Goal: Find contact information: Find contact information

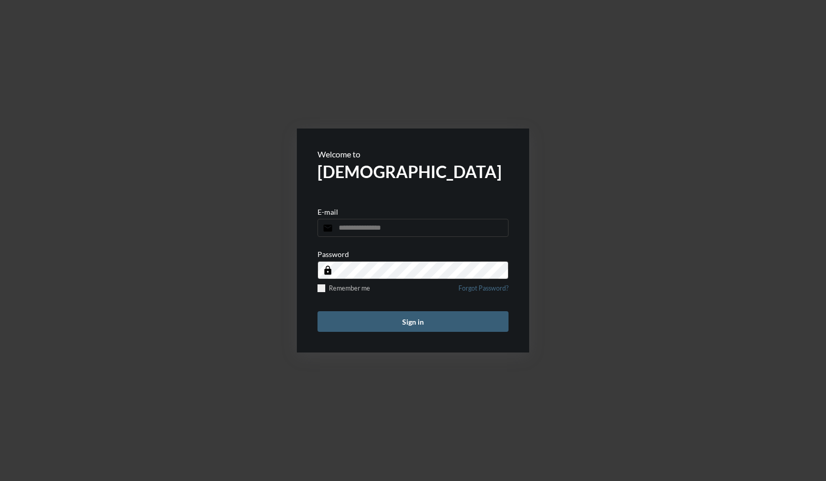
type input "**********"
click at [323, 295] on div "Remember me Forgot Password?" at bounding box center [413, 292] width 191 height 14
click at [320, 287] on span at bounding box center [322, 289] width 8 height 8
click at [355, 325] on button "Sign in" at bounding box center [413, 321] width 191 height 21
type input "**********"
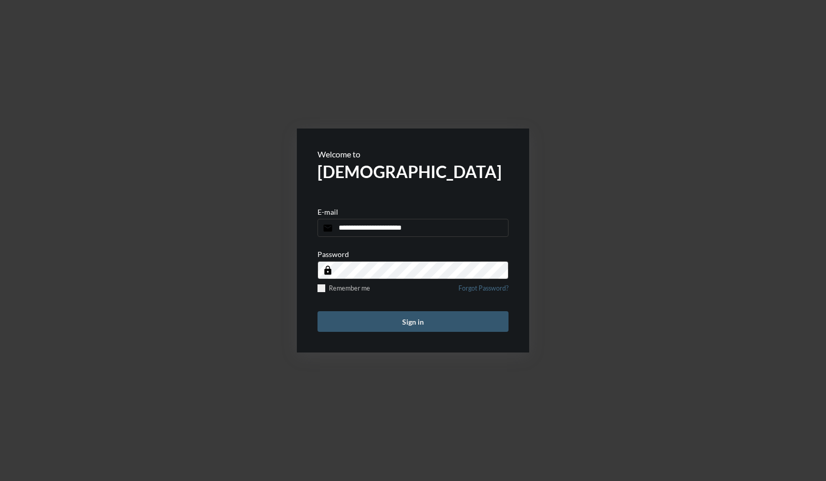
click at [353, 324] on button "Sign in" at bounding box center [413, 321] width 191 height 21
type input "**********"
click at [381, 320] on button "Sign in" at bounding box center [413, 321] width 191 height 21
click at [380, 228] on input "email" at bounding box center [413, 228] width 191 height 18
type input "**********"
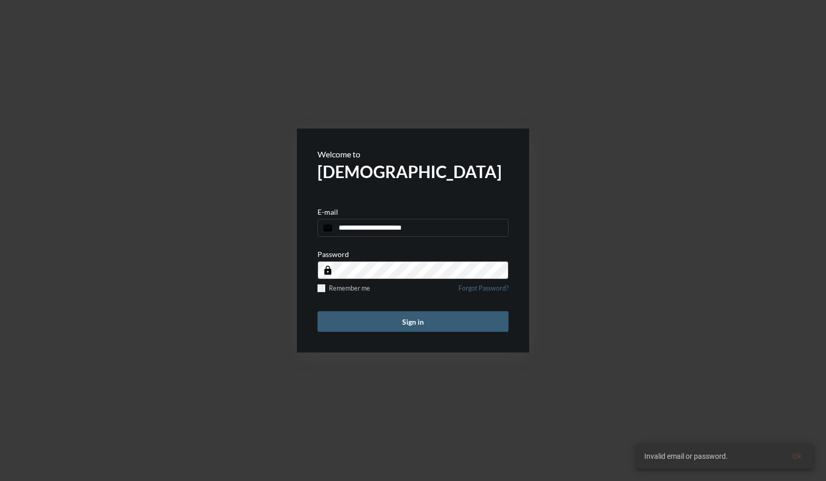
click at [380, 279] on div "Password lock Remember me Forgot Password?" at bounding box center [413, 274] width 191 height 49
click at [315, 267] on form "**********" at bounding box center [413, 241] width 232 height 224
click at [318, 311] on button "Sign in" at bounding box center [413, 321] width 191 height 21
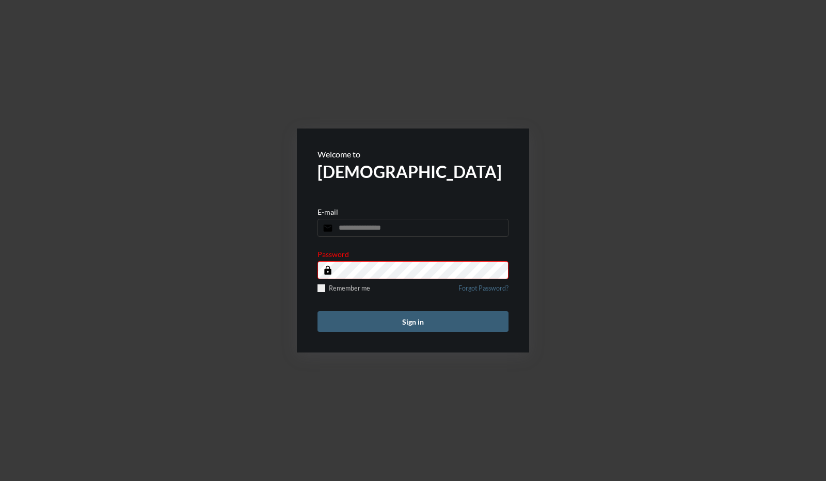
click at [369, 228] on input "email" at bounding box center [413, 228] width 191 height 18
type input "**********"
click at [318, 311] on button "Sign in" at bounding box center [413, 321] width 191 height 21
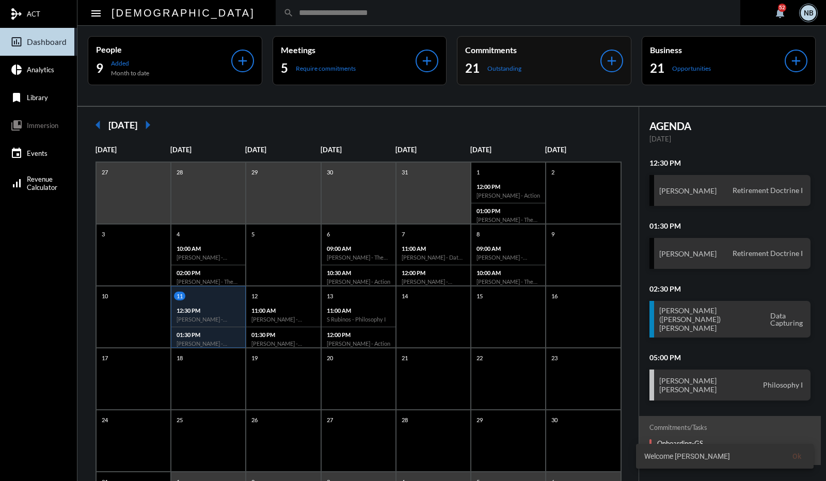
click at [562, 67] on div "21 Outstanding" at bounding box center [532, 68] width 135 height 17
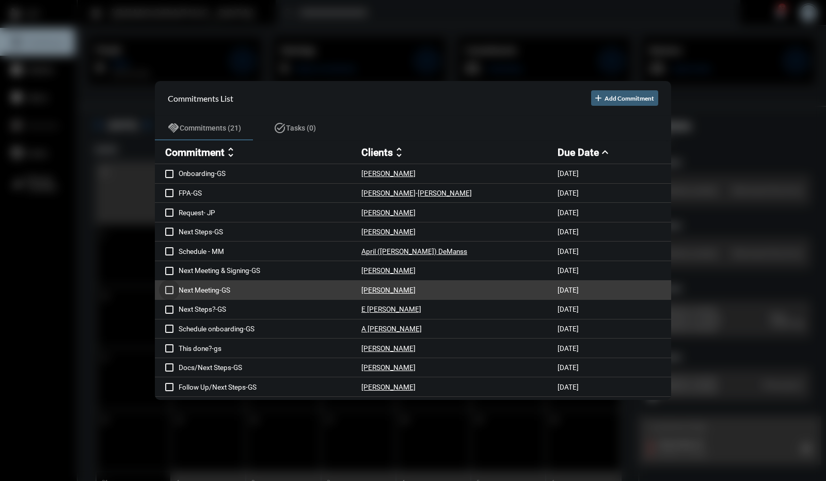
click at [169, 292] on span at bounding box center [169, 290] width 8 height 8
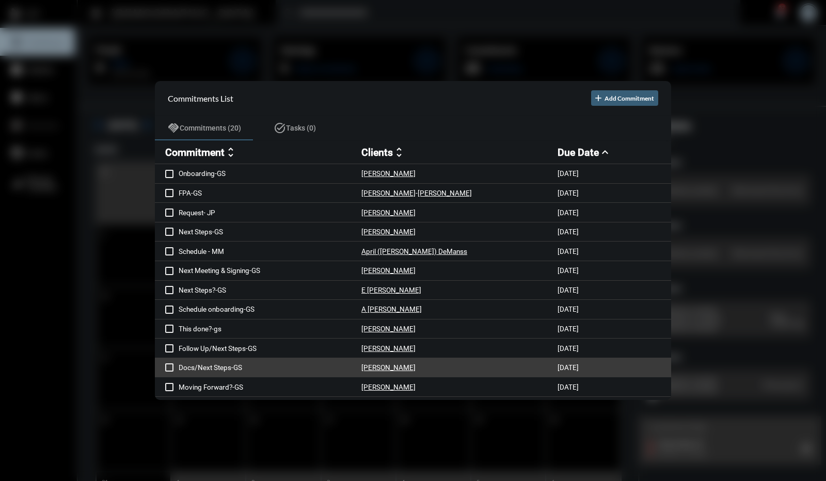
click at [168, 372] on span at bounding box center [169, 368] width 8 height 8
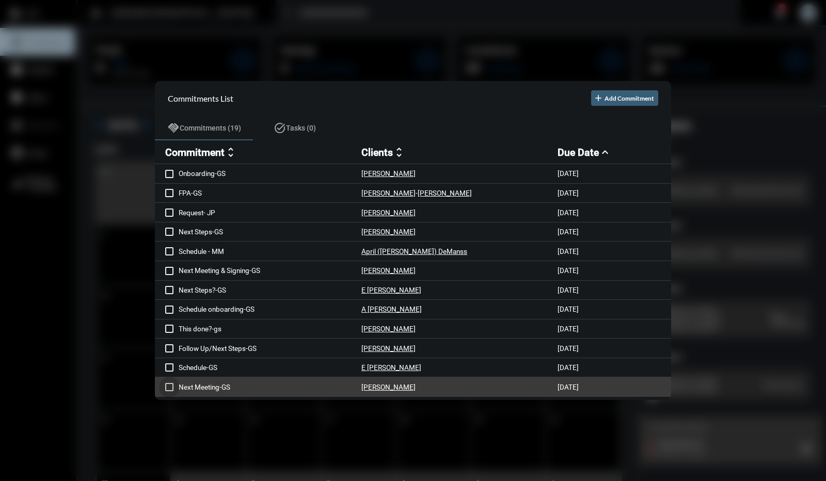
click at [170, 389] on span at bounding box center [169, 387] width 8 height 8
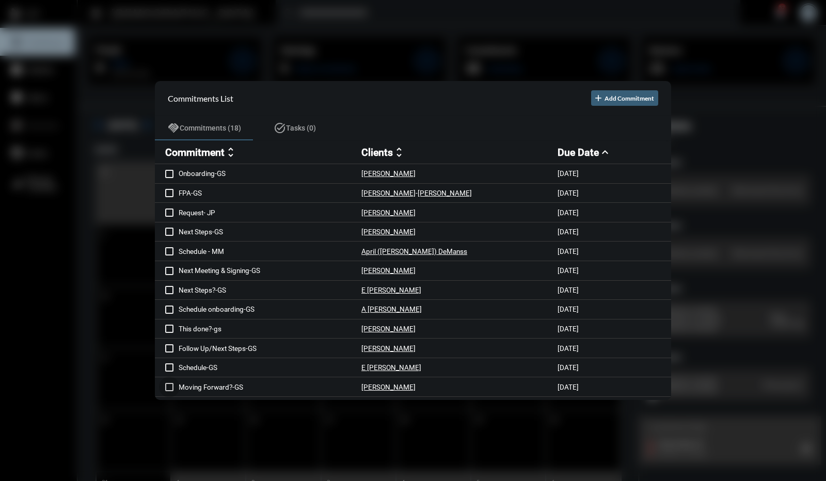
click at [170, 389] on span at bounding box center [169, 387] width 8 height 8
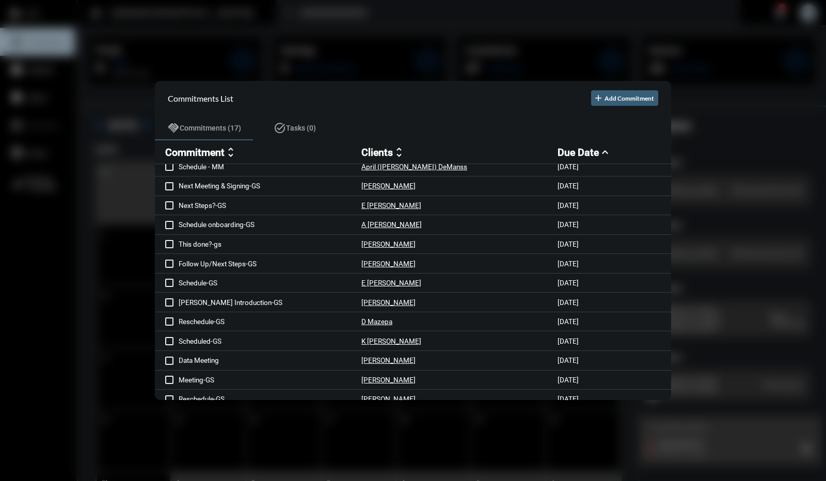
scroll to position [97, 0]
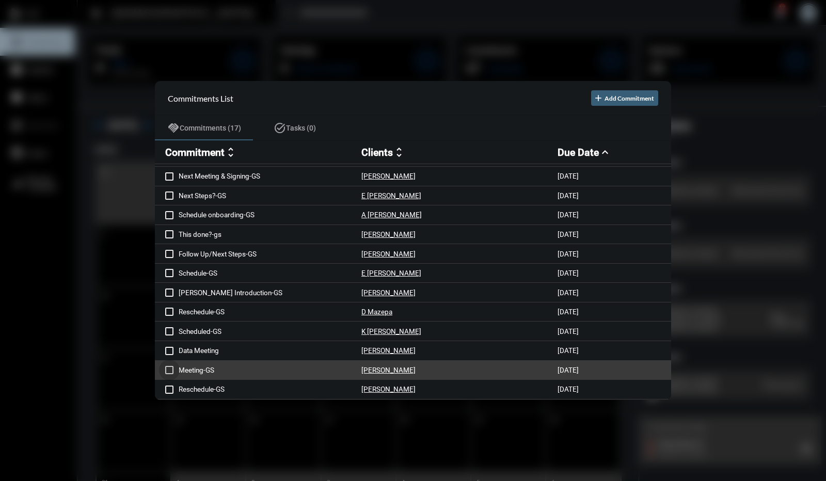
click at [168, 372] on span at bounding box center [169, 370] width 8 height 8
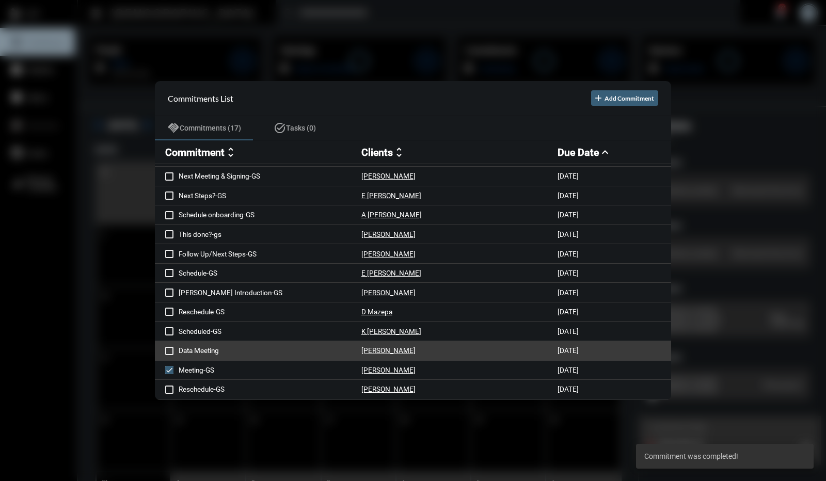
scroll to position [78, 0]
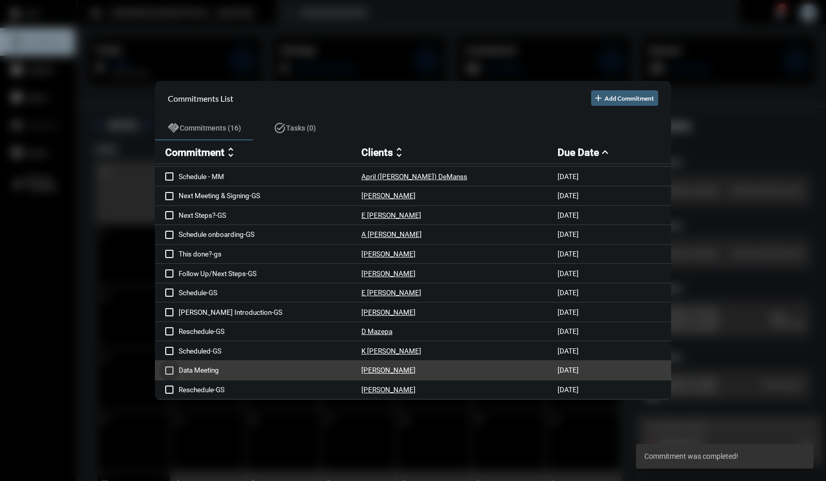
click at [169, 370] on span at bounding box center [169, 371] width 8 height 8
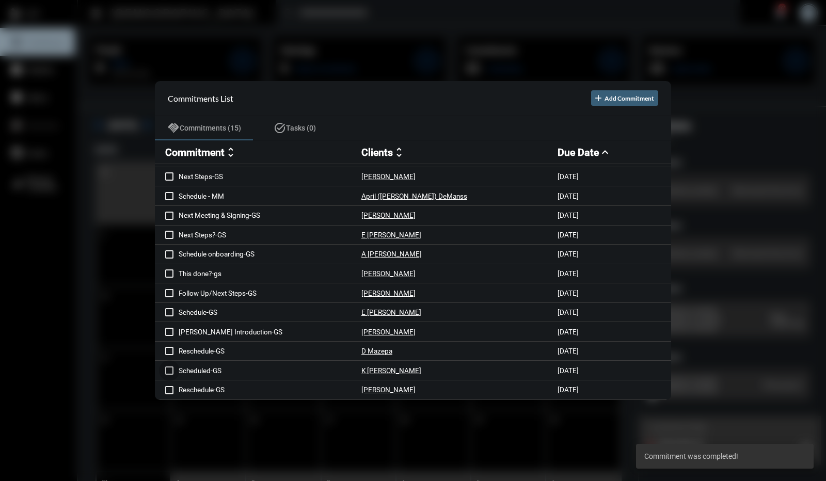
click at [169, 370] on span at bounding box center [169, 371] width 8 height 8
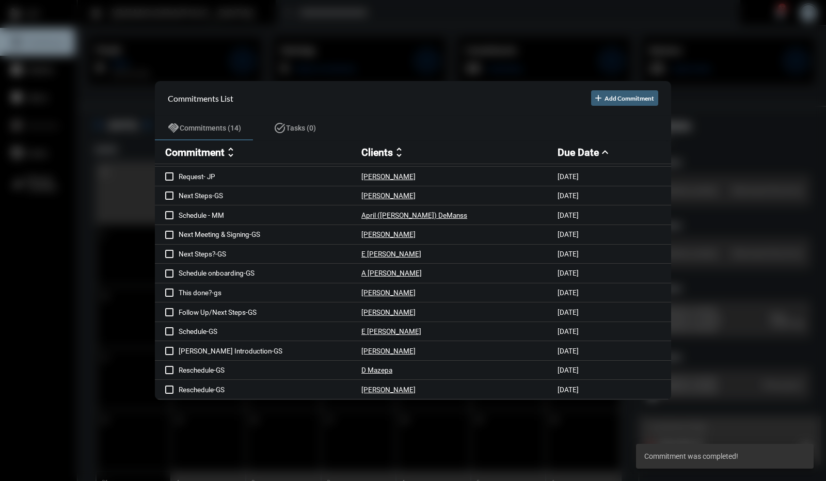
scroll to position [39, 0]
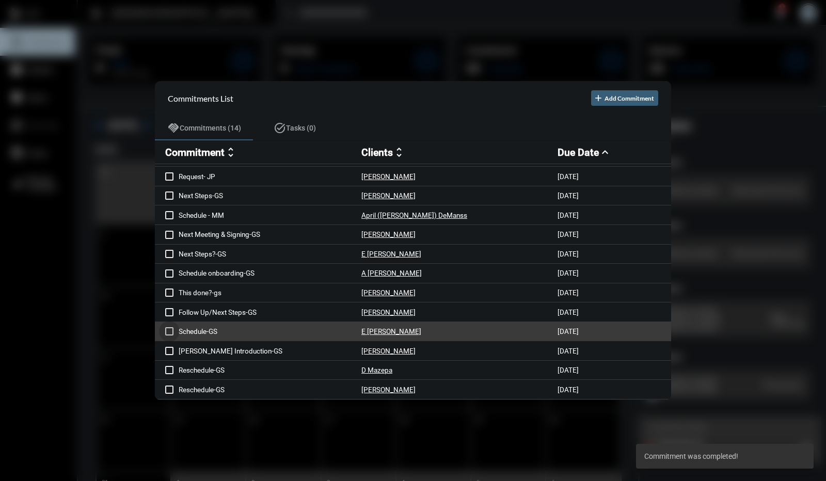
click at [169, 331] on span at bounding box center [169, 331] width 8 height 8
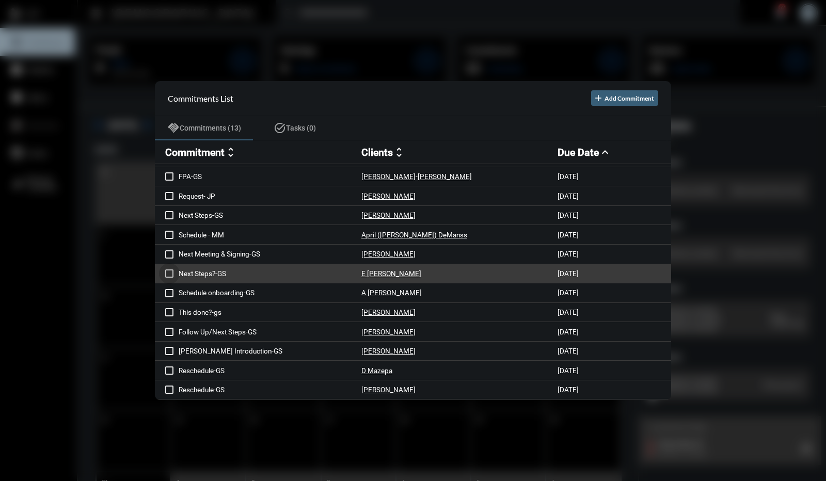
click at [170, 272] on span at bounding box center [169, 274] width 8 height 8
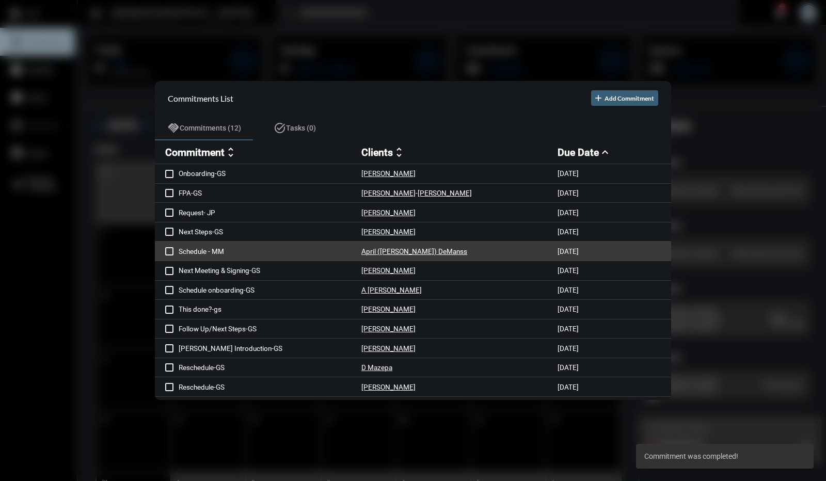
scroll to position [0, 0]
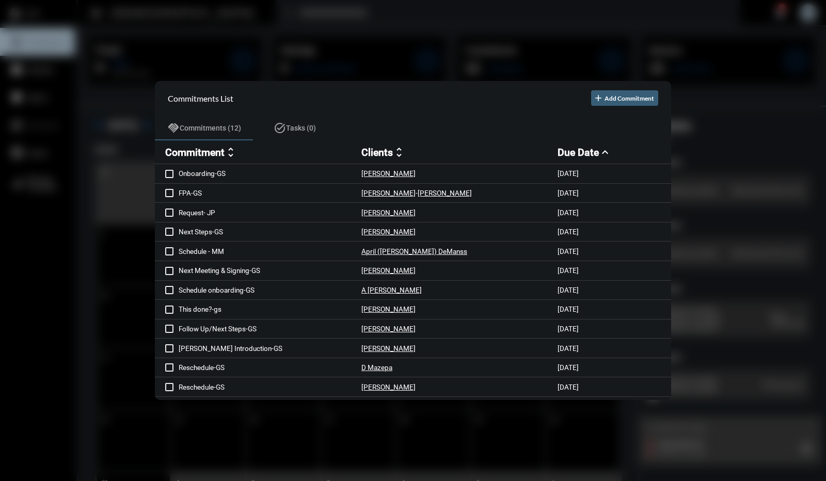
click at [666, 24] on div at bounding box center [413, 240] width 826 height 481
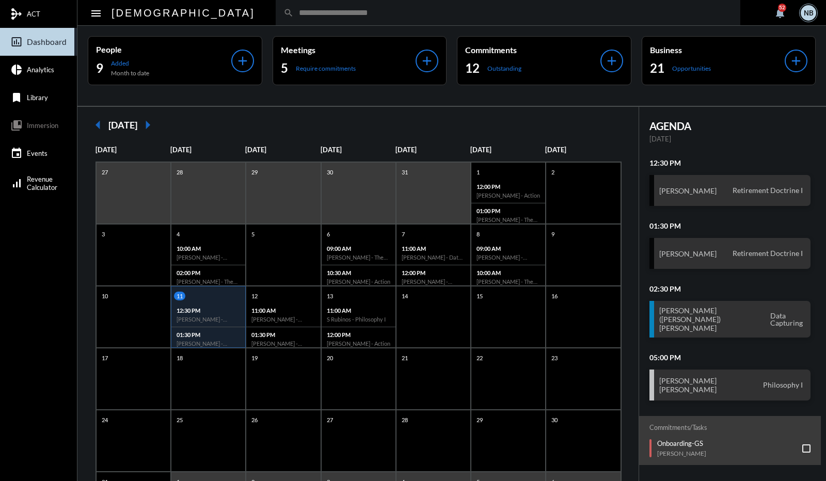
click at [332, 18] on div "search" at bounding box center [508, 12] width 465 height 25
click at [315, 9] on input "text" at bounding box center [513, 12] width 439 height 9
click at [294, 15] on input "text" at bounding box center [513, 12] width 439 height 9
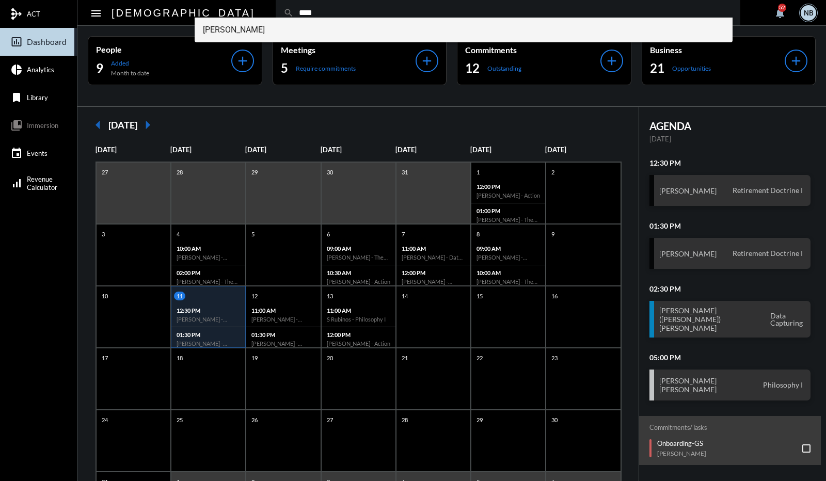
type input "****"
click at [240, 28] on span "Abiy Ababu" at bounding box center [464, 30] width 522 height 25
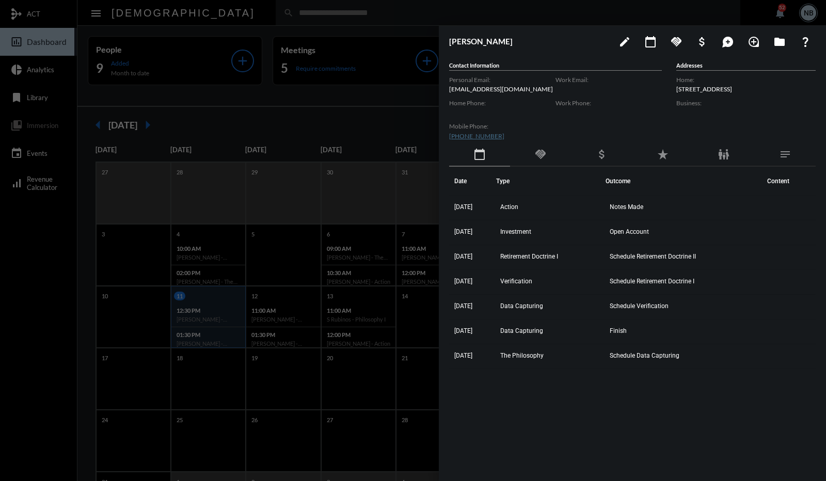
drag, startPoint x: 517, startPoint y: 92, endPoint x: 442, endPoint y: 88, distance: 75.0
click at [442, 88] on div "Abiy Ababu edit calendar_today handshake attach_money maps_ugc loupe folder que…" at bounding box center [632, 251] width 387 height 450
copy p "[EMAIL_ADDRESS][DOMAIN_NAME]"
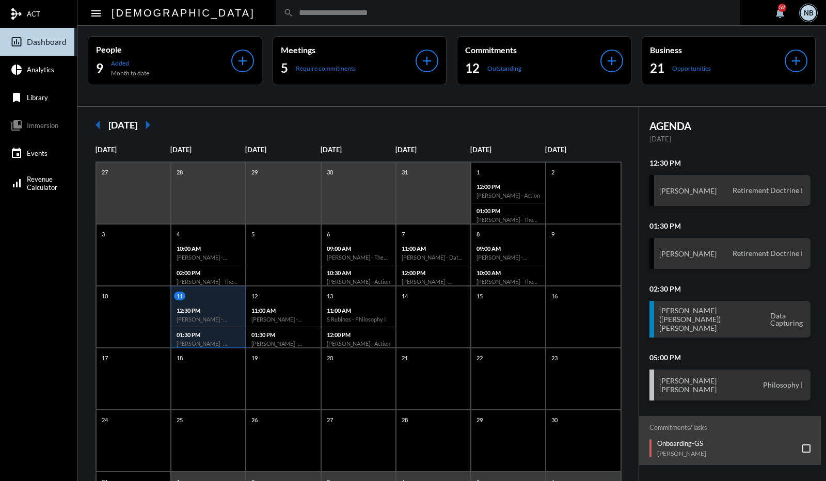
click at [294, 9] on input "text" at bounding box center [513, 12] width 439 height 9
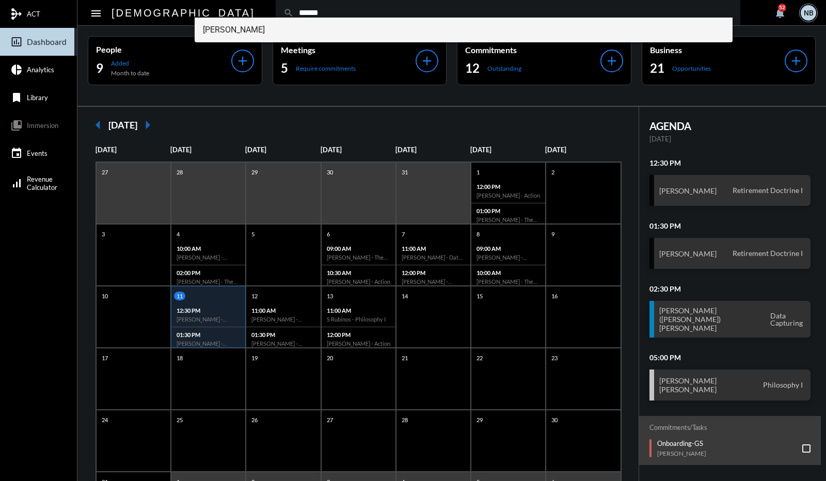
type input "******"
click at [233, 29] on span "[PERSON_NAME]" at bounding box center [464, 30] width 522 height 25
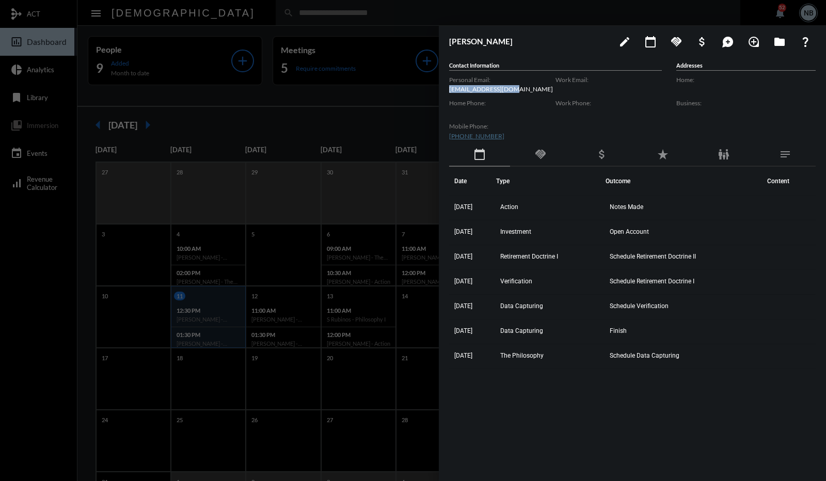
drag, startPoint x: 519, startPoint y: 91, endPoint x: 448, endPoint y: 90, distance: 70.7
click at [448, 90] on div "[PERSON_NAME] edit calendar_today handshake attach_money maps_ugc loupe folder …" at bounding box center [632, 251] width 387 height 450
copy p "[EMAIL_ADDRESS][DOMAIN_NAME]"
drag, startPoint x: 508, startPoint y: 137, endPoint x: 445, endPoint y: 139, distance: 63.0
click at [445, 139] on div "[PERSON_NAME] edit calendar_today handshake attach_money maps_ugc loupe folder …" at bounding box center [632, 251] width 387 height 450
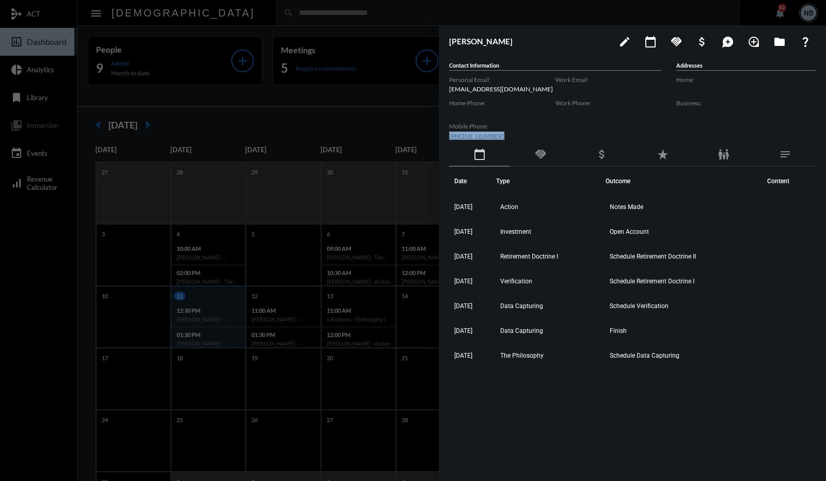
copy link "[PHONE_NUMBER]"
